Goal: Information Seeking & Learning: Check status

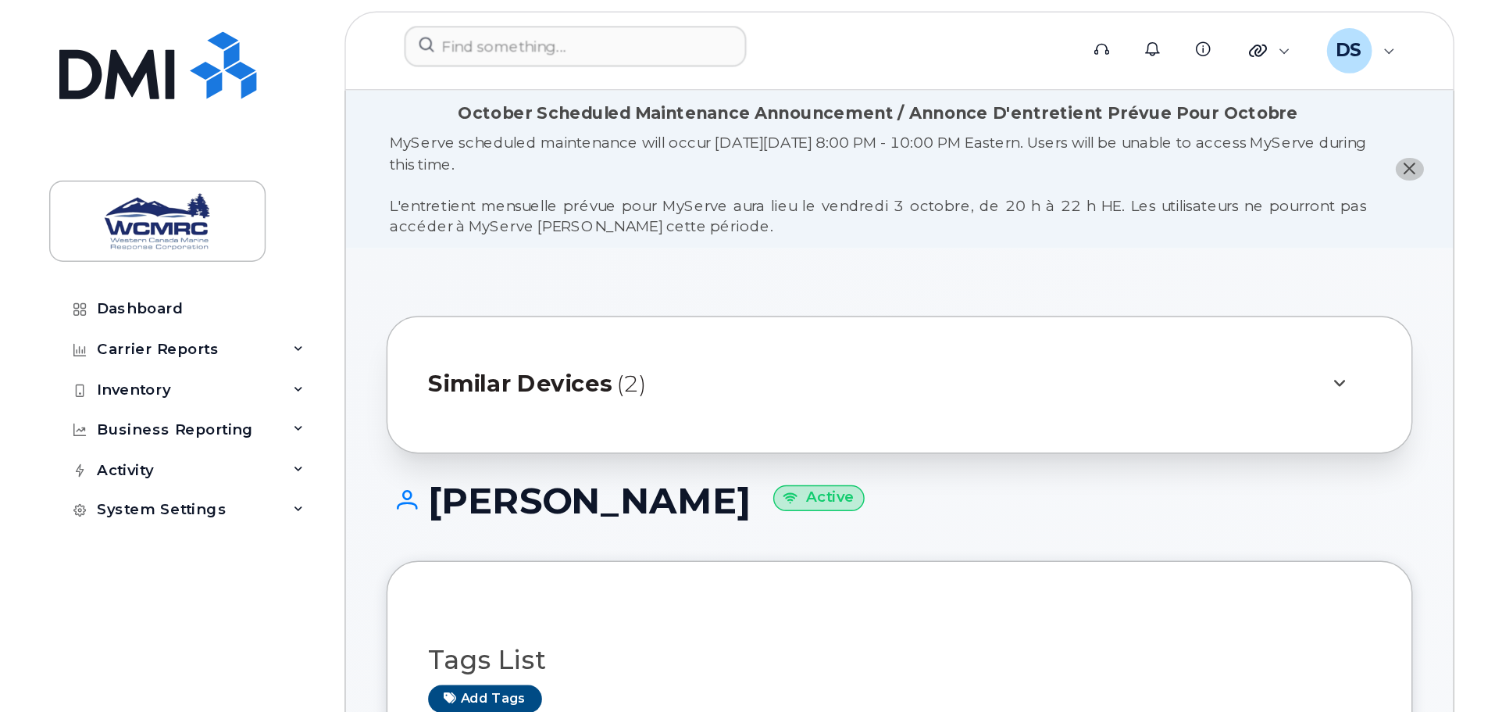
scroll to position [434, 0]
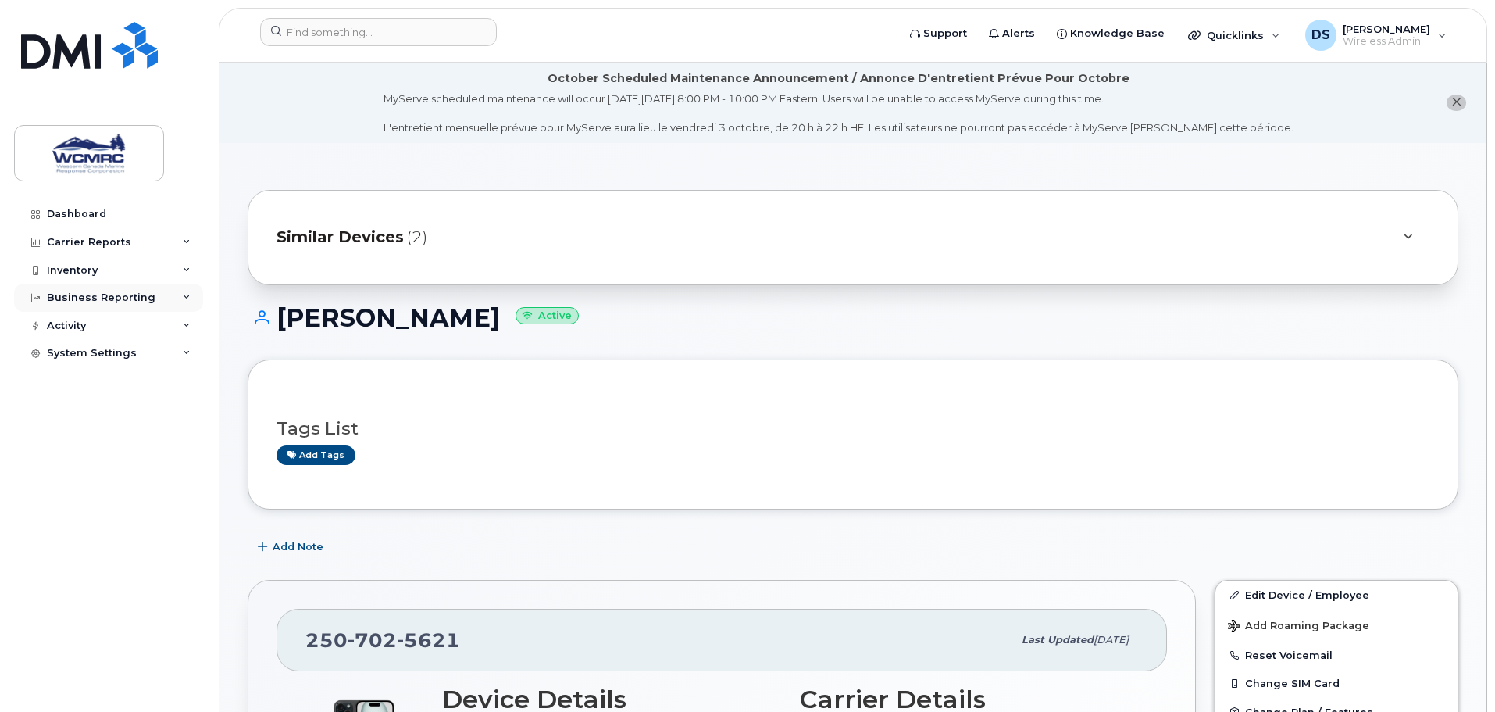
click at [143, 296] on div "Business Reporting" at bounding box center [101, 297] width 109 height 13
click at [149, 270] on div "Inventory" at bounding box center [108, 270] width 189 height 28
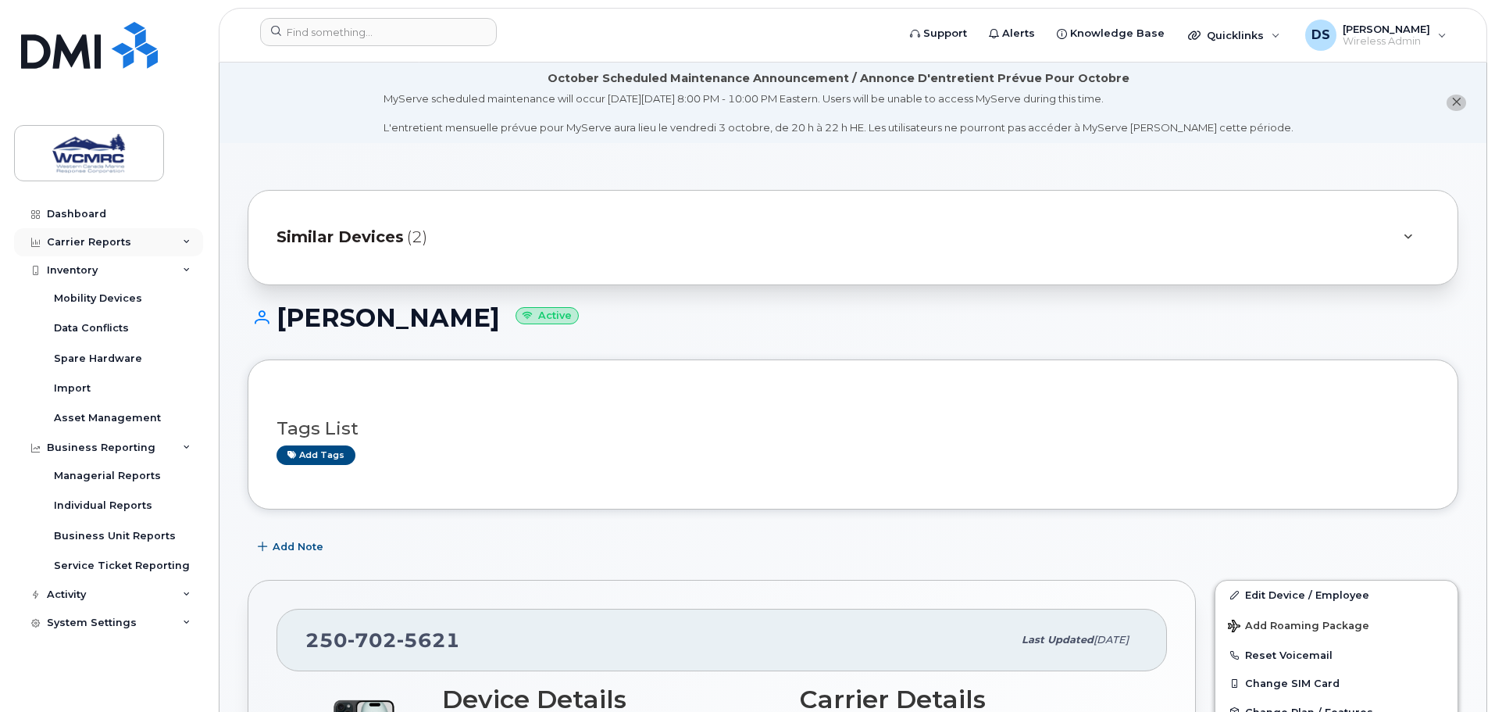
click at [146, 239] on div "Carrier Reports" at bounding box center [108, 242] width 189 height 28
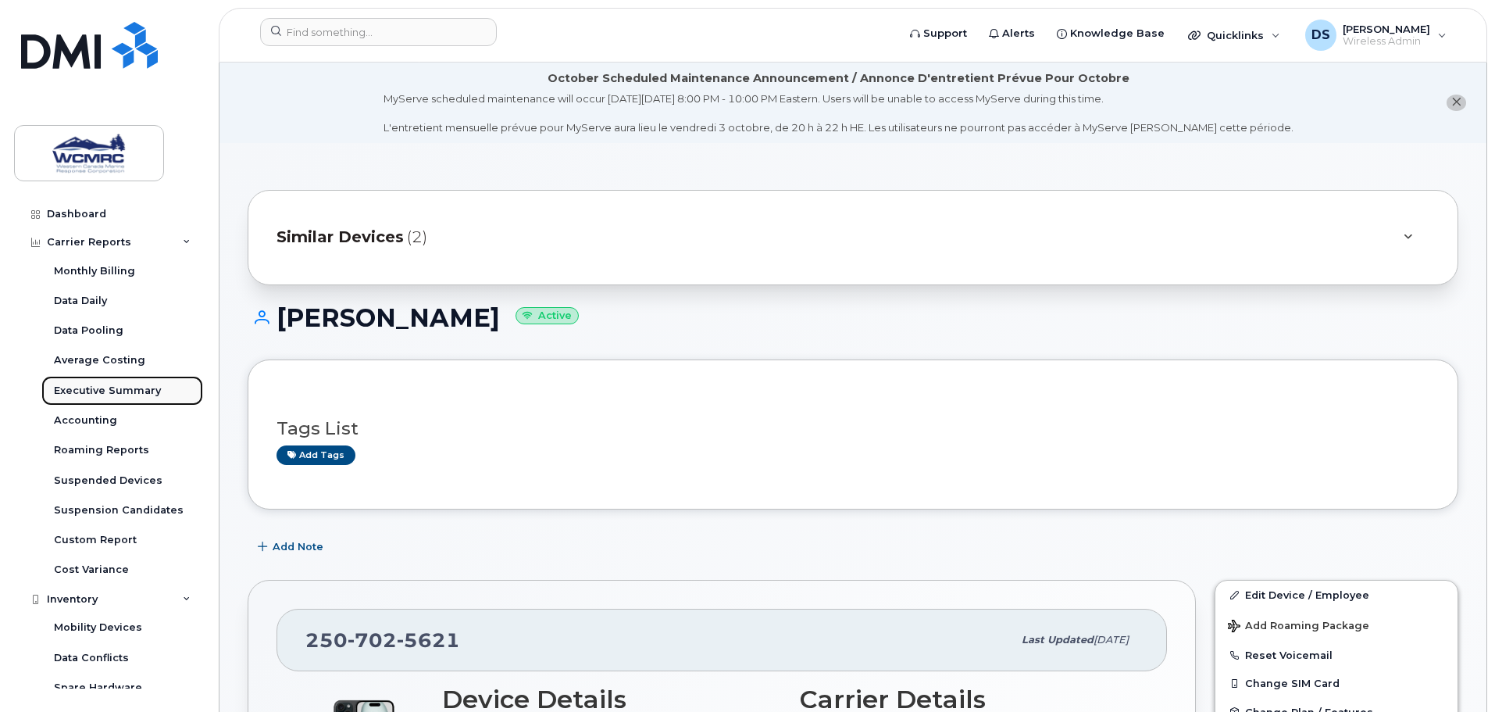
click at [91, 386] on div "Executive Summary" at bounding box center [107, 391] width 107 height 14
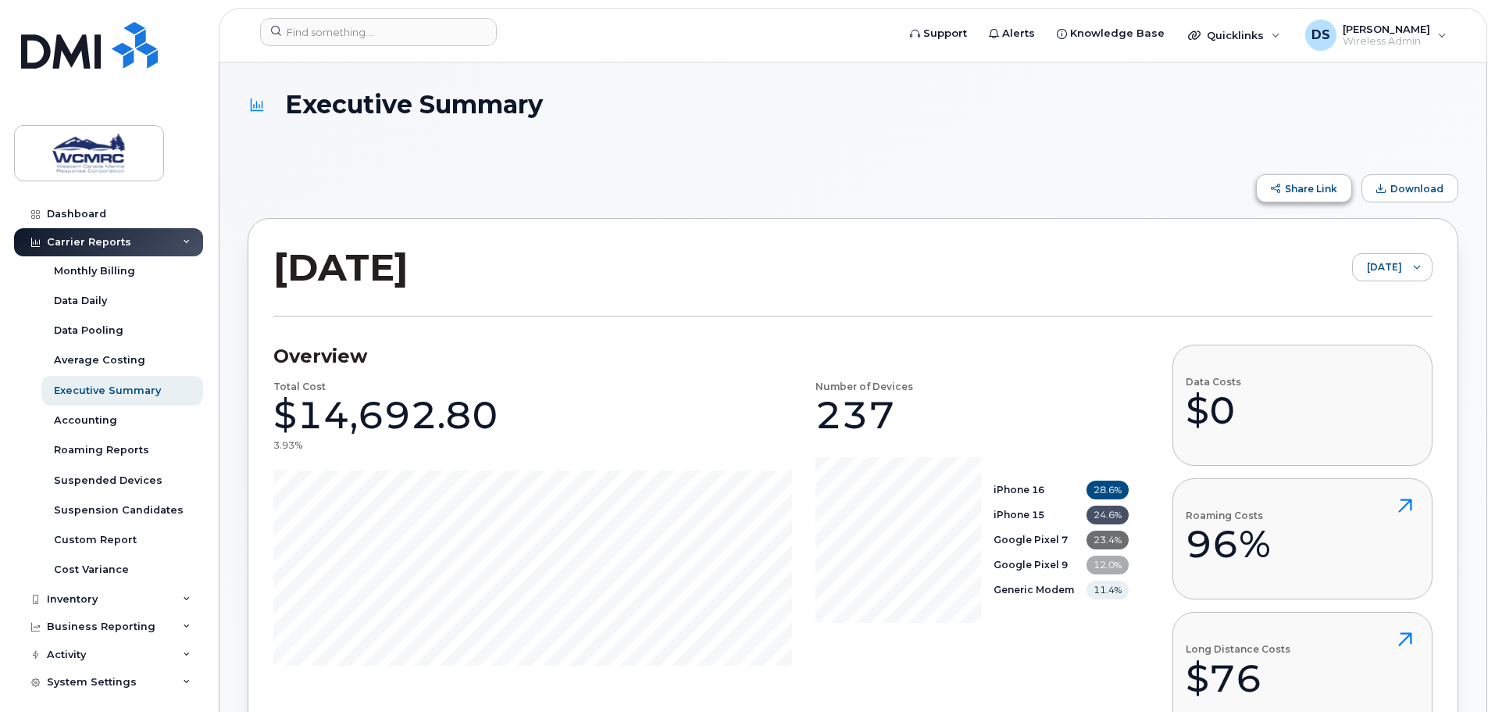
click at [1295, 186] on span "Share Link" at bounding box center [1311, 189] width 52 height 12
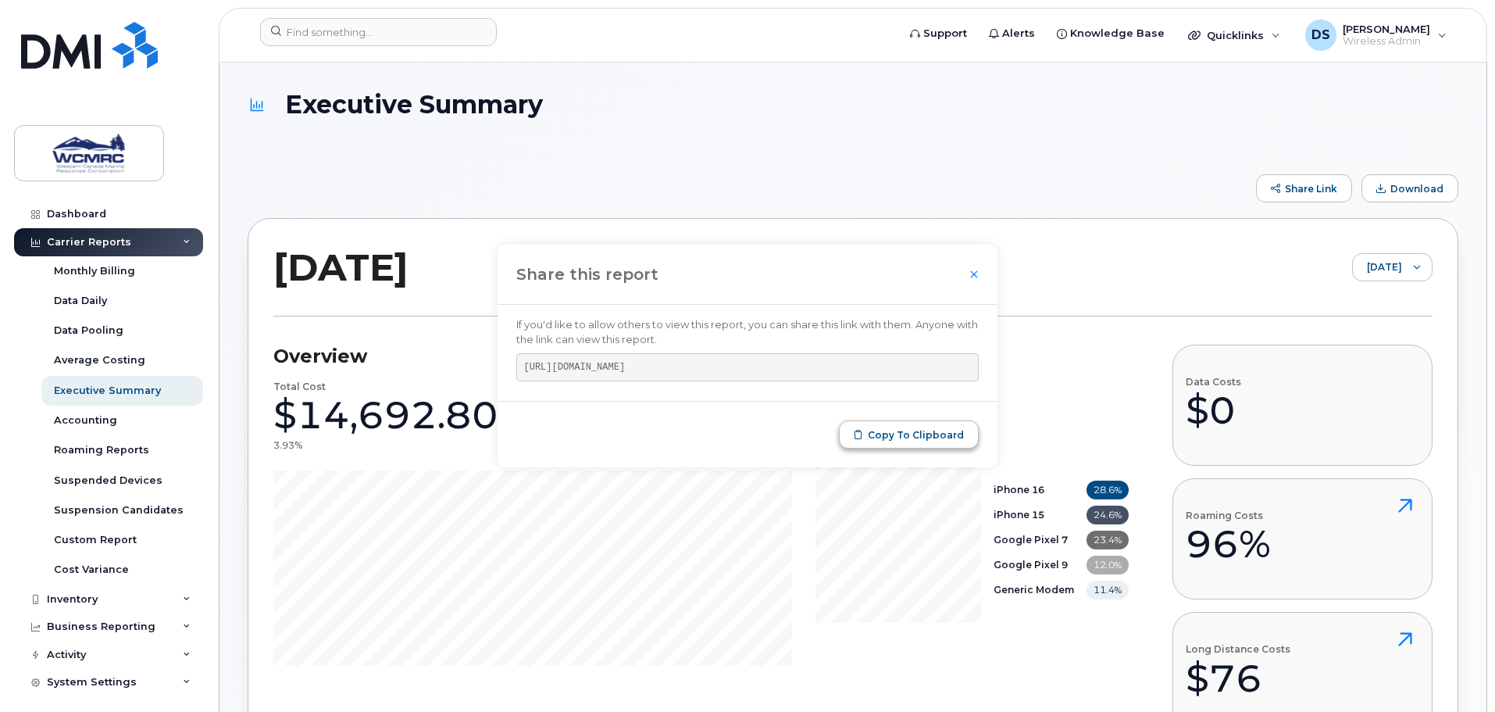
click at [922, 441] on span "Copy to Clipboard" at bounding box center [916, 435] width 96 height 12
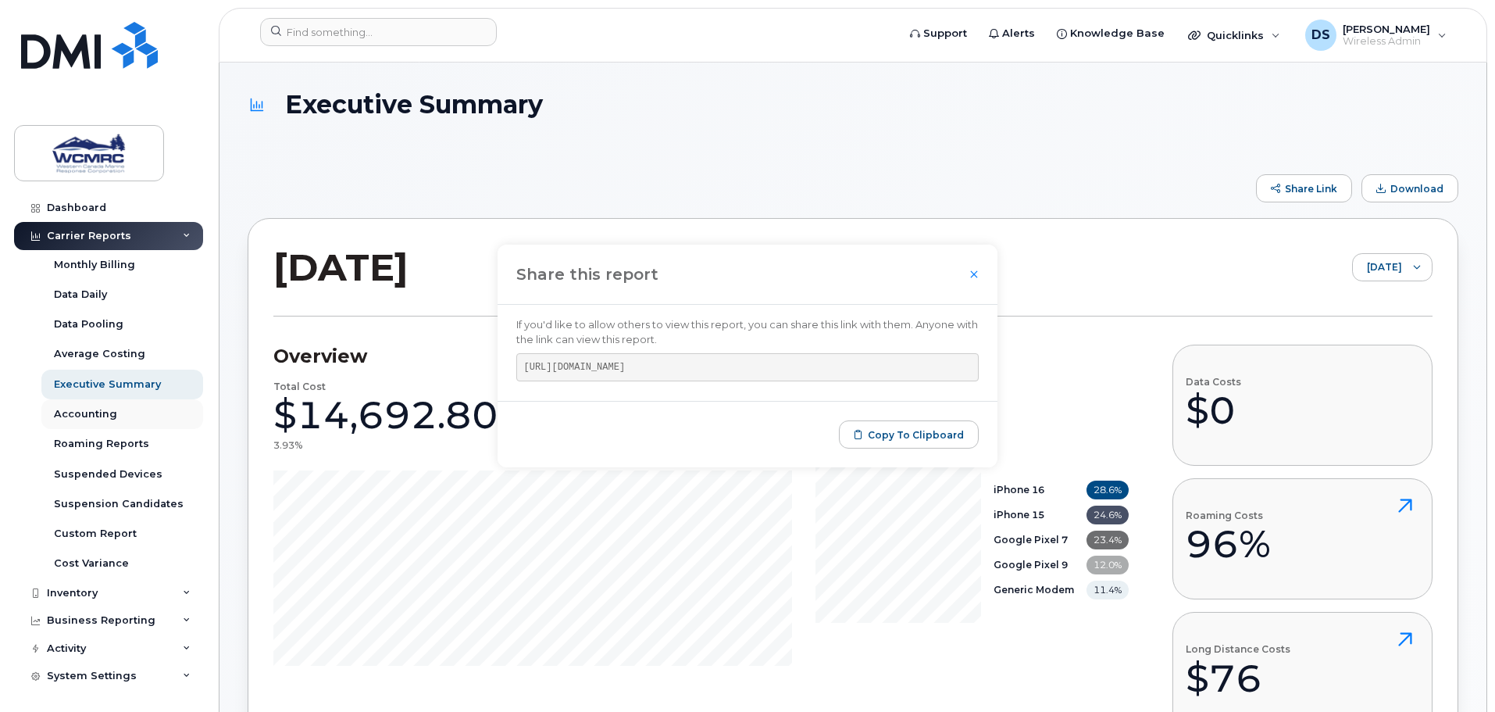
scroll to position [8, 0]
click at [971, 276] on div at bounding box center [974, 274] width 9 height 9
click at [972, 270] on icon "Close" at bounding box center [974, 274] width 9 height 13
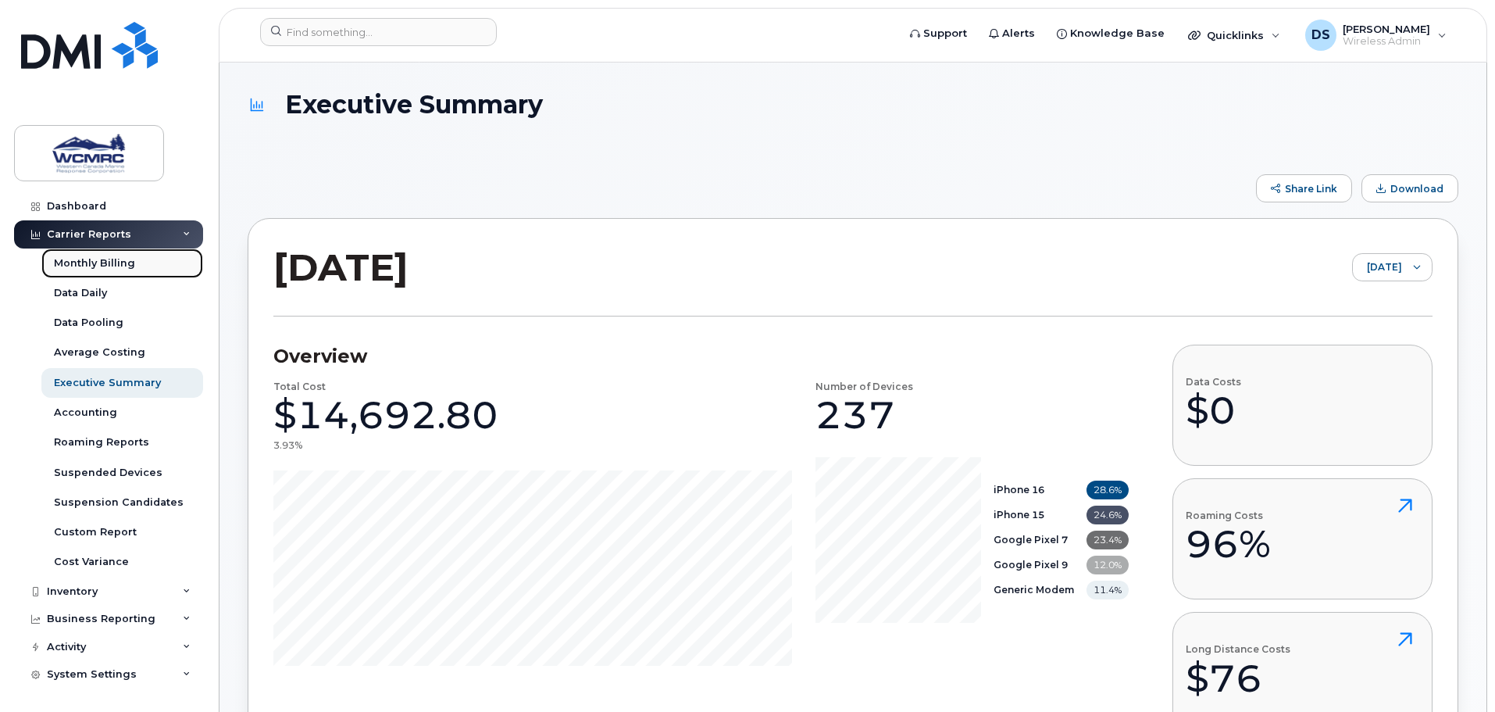
click at [98, 263] on div "Monthly Billing" at bounding box center [94, 263] width 81 height 14
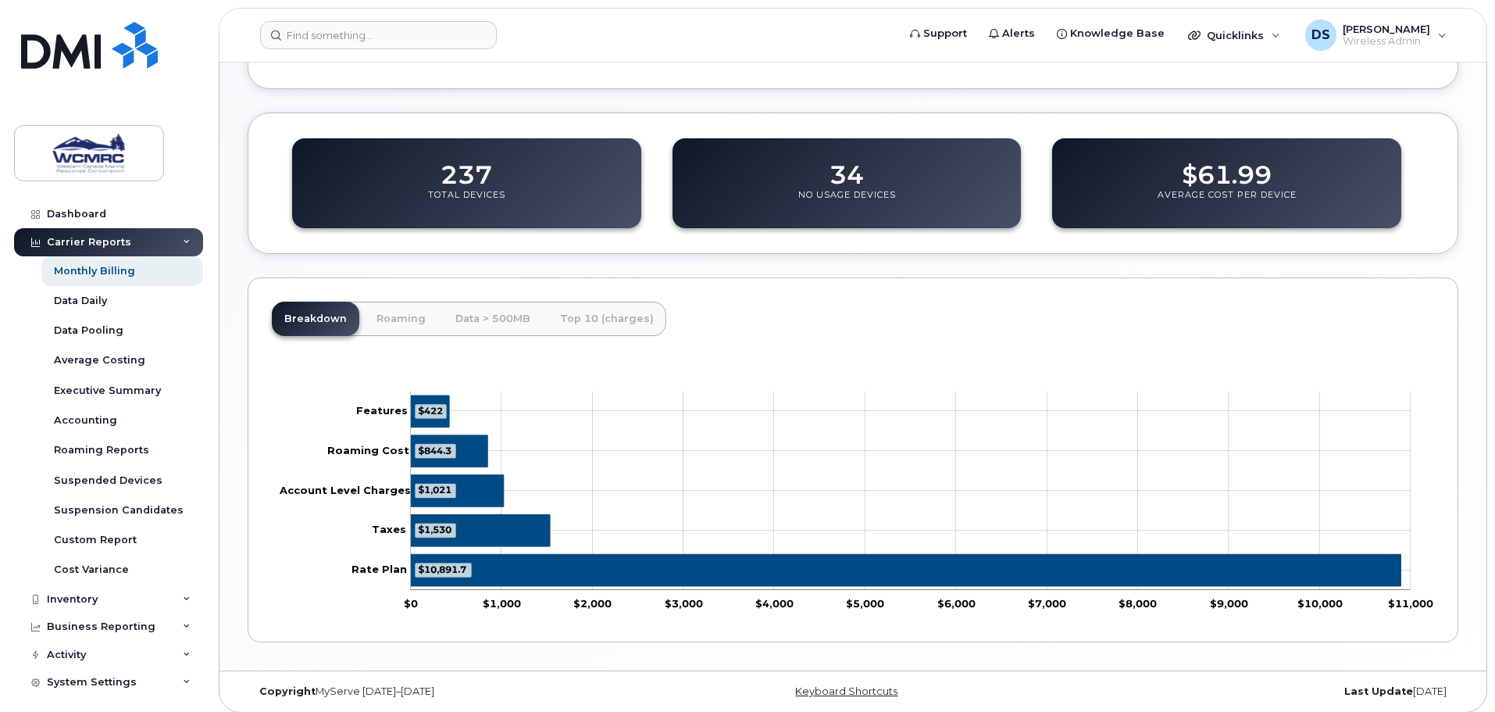
scroll to position [590, 0]
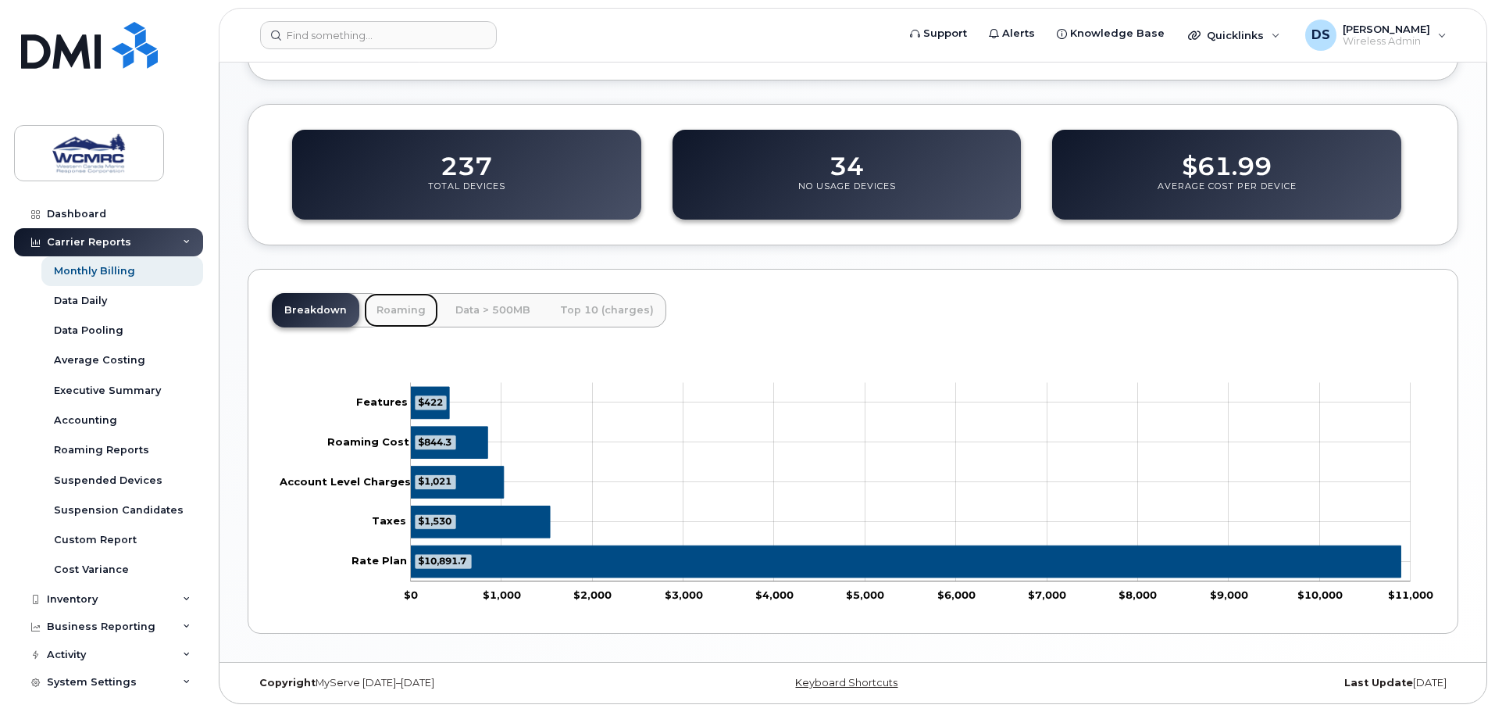
click at [401, 321] on link "Roaming" at bounding box center [401, 310] width 74 height 34
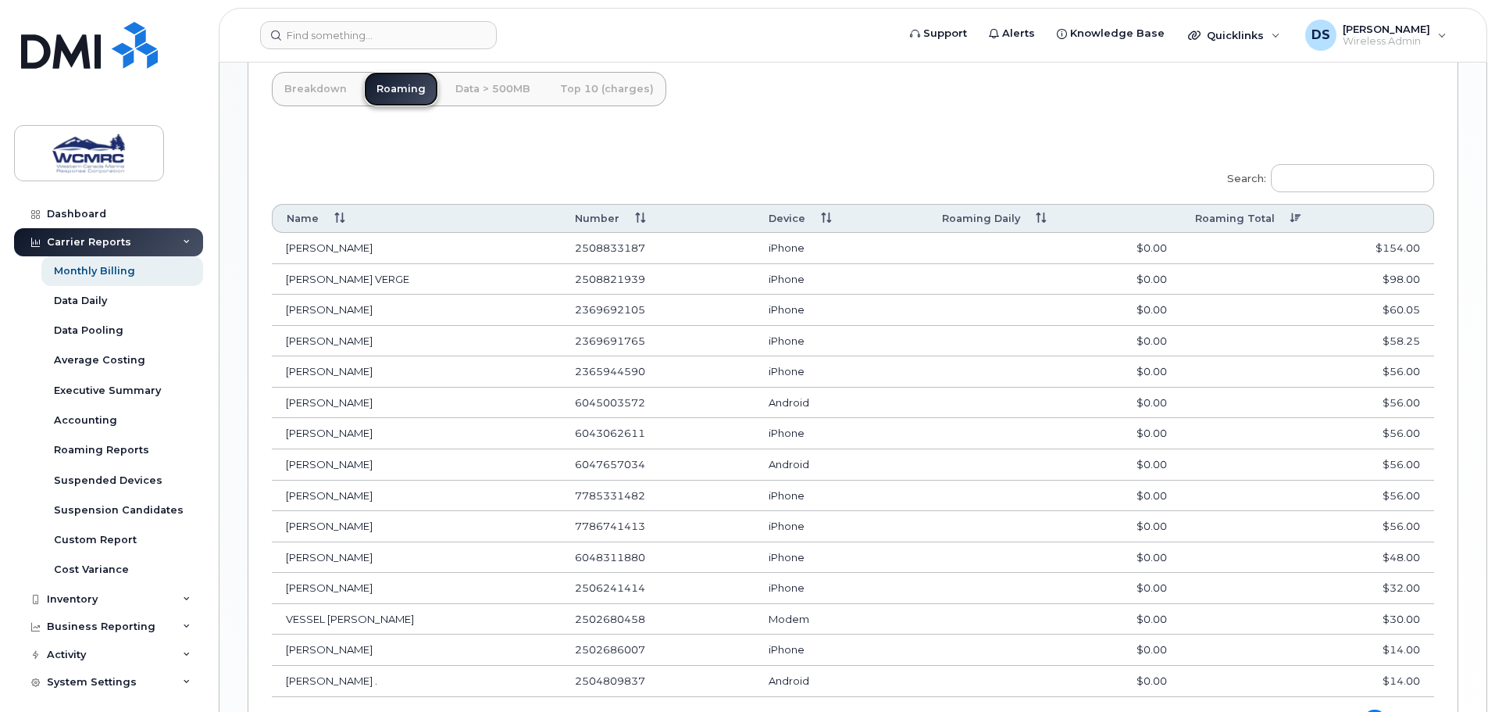
scroll to position [902, 0]
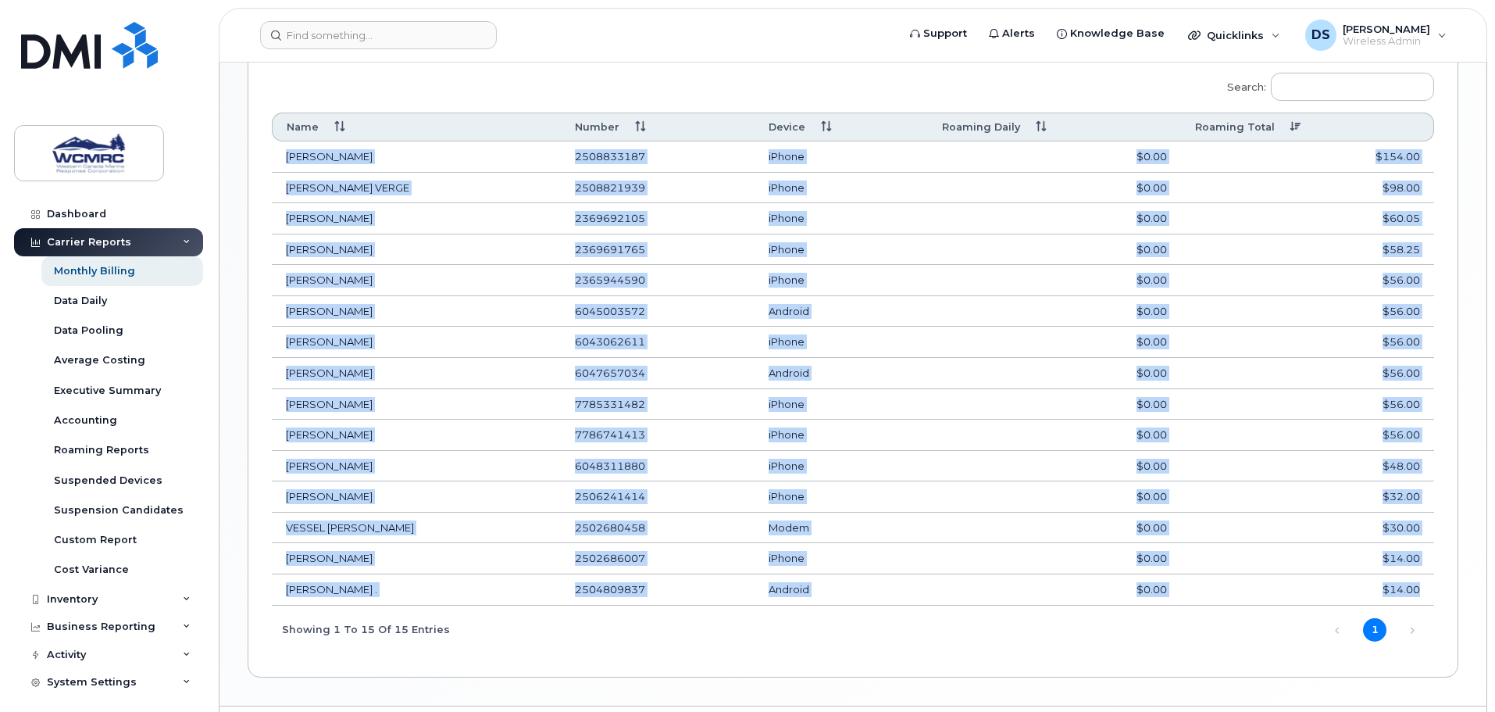
drag, startPoint x: 326, startPoint y: 163, endPoint x: 1427, endPoint y: 581, distance: 1178.5
click at [1427, 581] on tbody "MATTHEW SHAW 2508833187 iPhone $0.00 $154.00 JONA DIENING VERGE 2508821939 iPho…" at bounding box center [853, 372] width 1163 height 463
copy tbody "MATTHEW SHAW 2508833187 iPhone $0.00 $154.00 JONA DIENING VERGE 2508821939 iPho…"
